Goal: Transaction & Acquisition: Purchase product/service

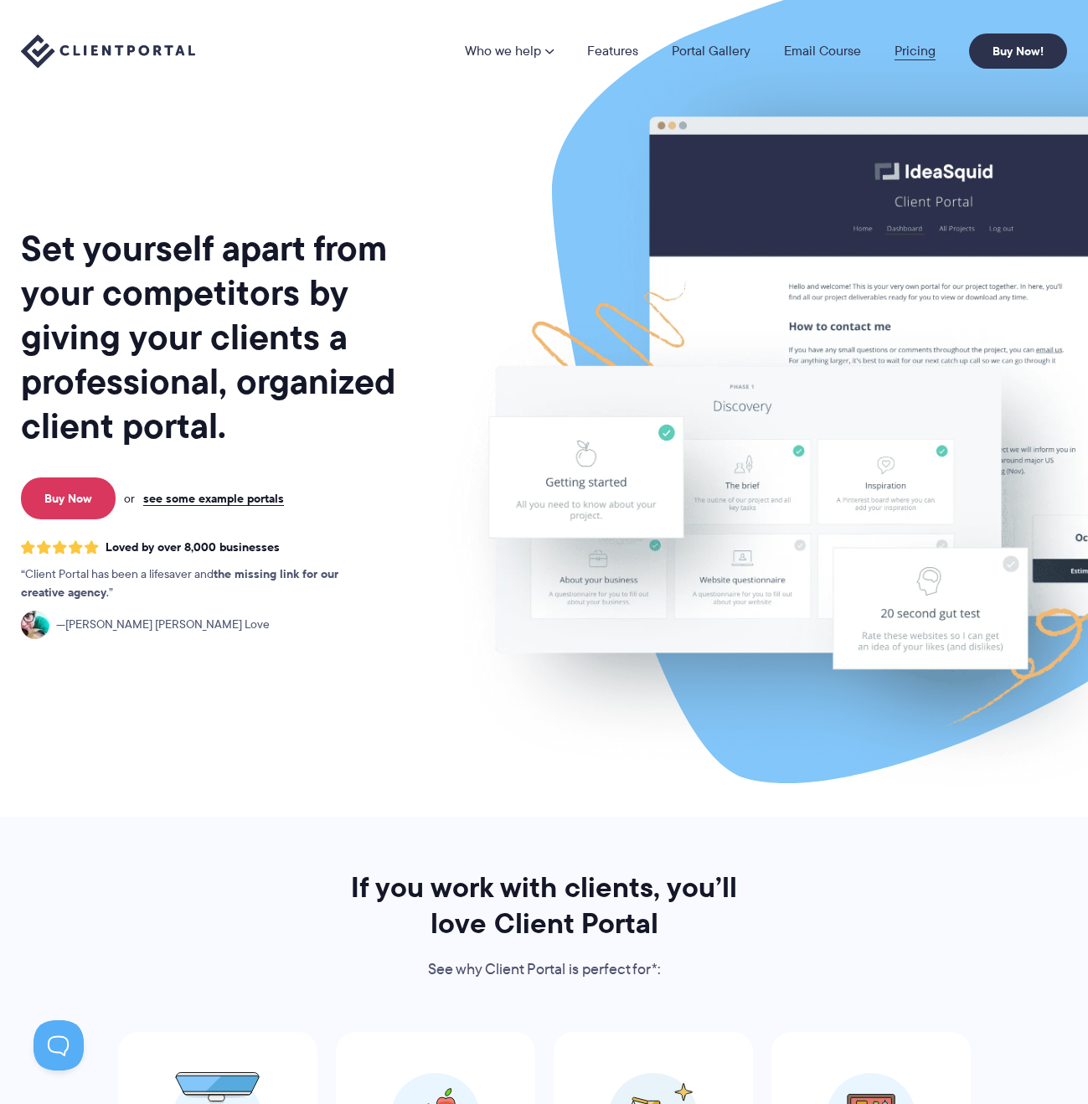
click at [902, 51] on link "Pricing" at bounding box center [915, 50] width 41 height 13
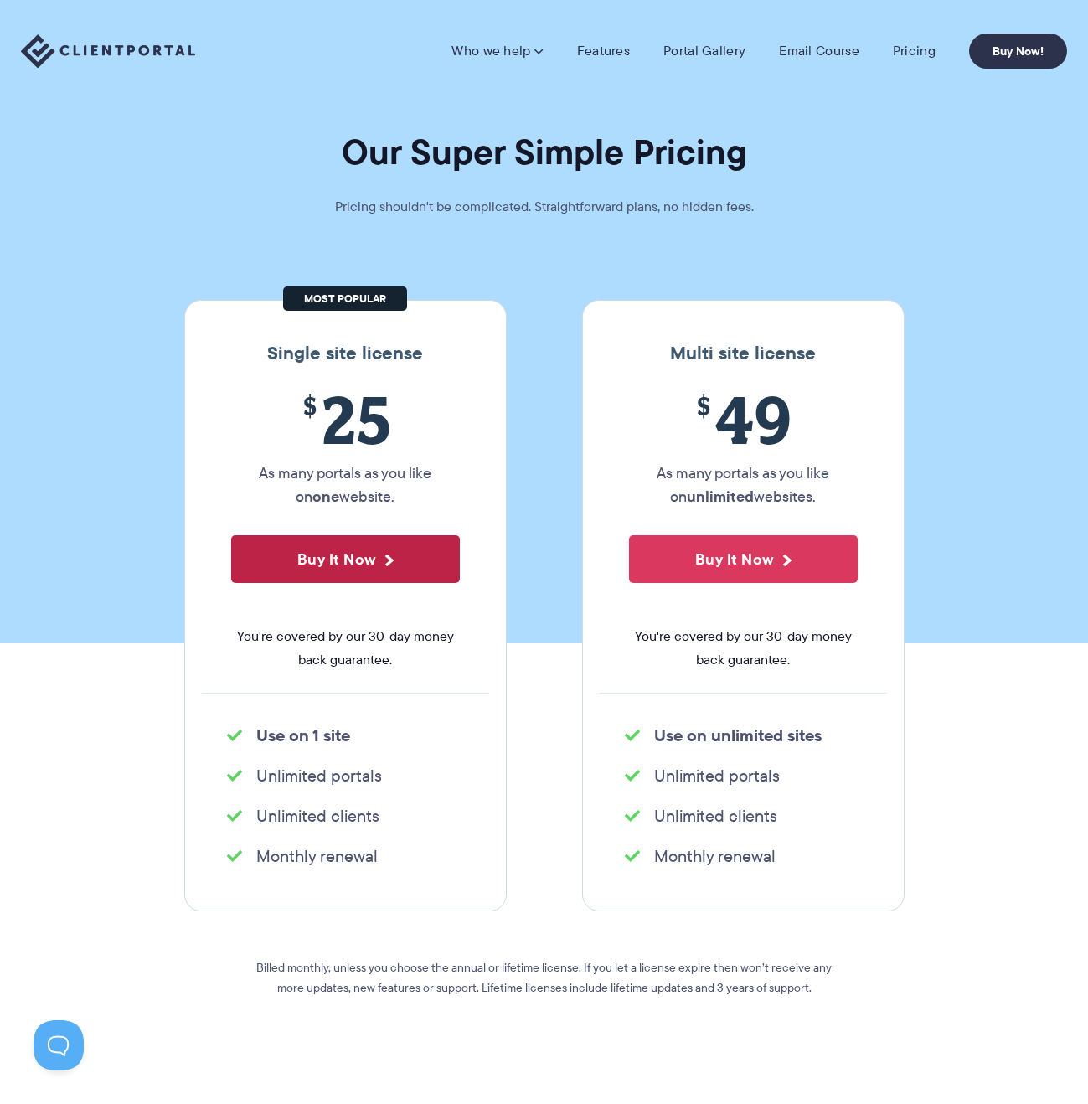
click at [324, 552] on button "Buy It Now" at bounding box center [345, 559] width 229 height 48
